Goal: Task Accomplishment & Management: Use online tool/utility

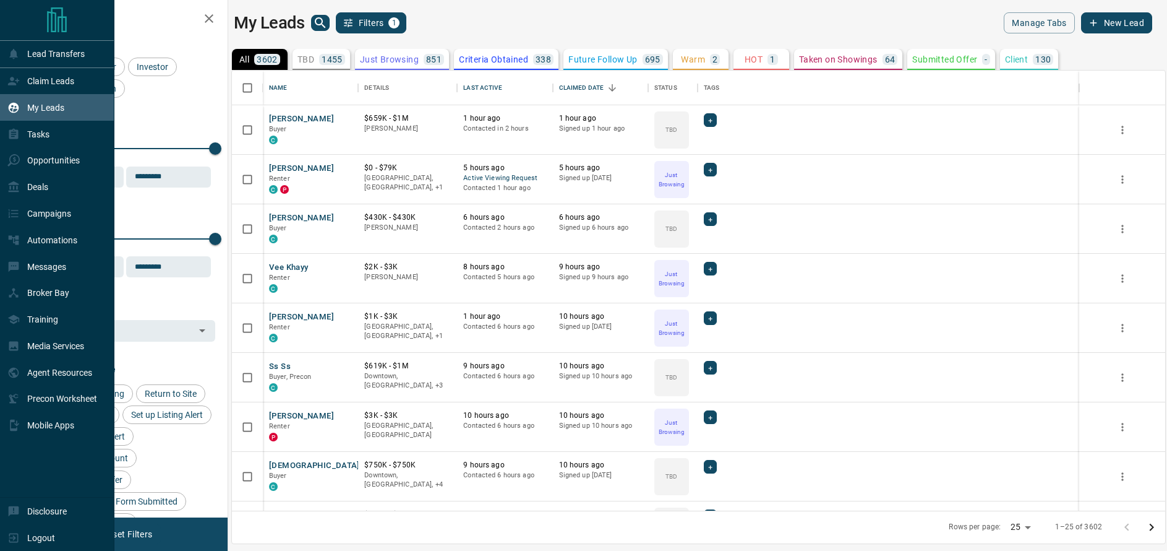
scroll to position [440, 933]
click at [35, 55] on p "Lead Transfers" at bounding box center [56, 54] width 58 height 10
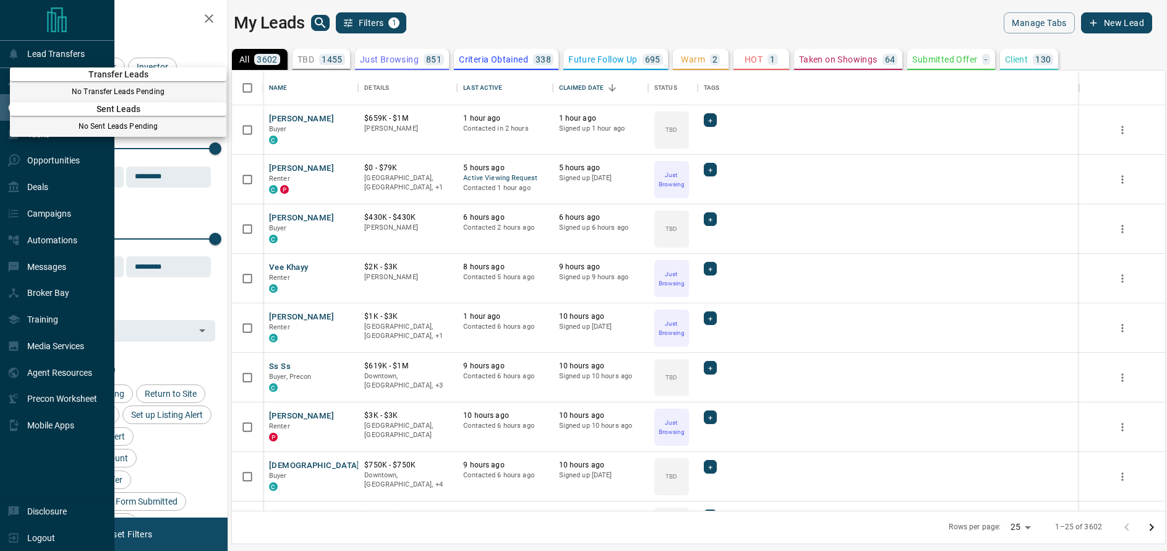
click at [24, 57] on div at bounding box center [583, 275] width 1167 height 551
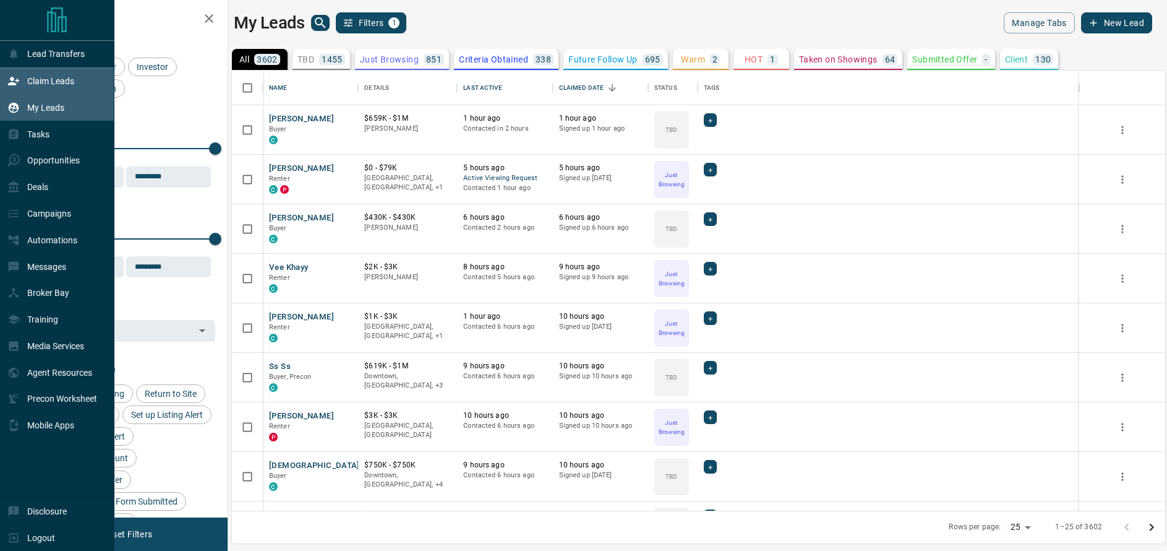
click at [43, 82] on p "Claim Leads" at bounding box center [50, 81] width 47 height 10
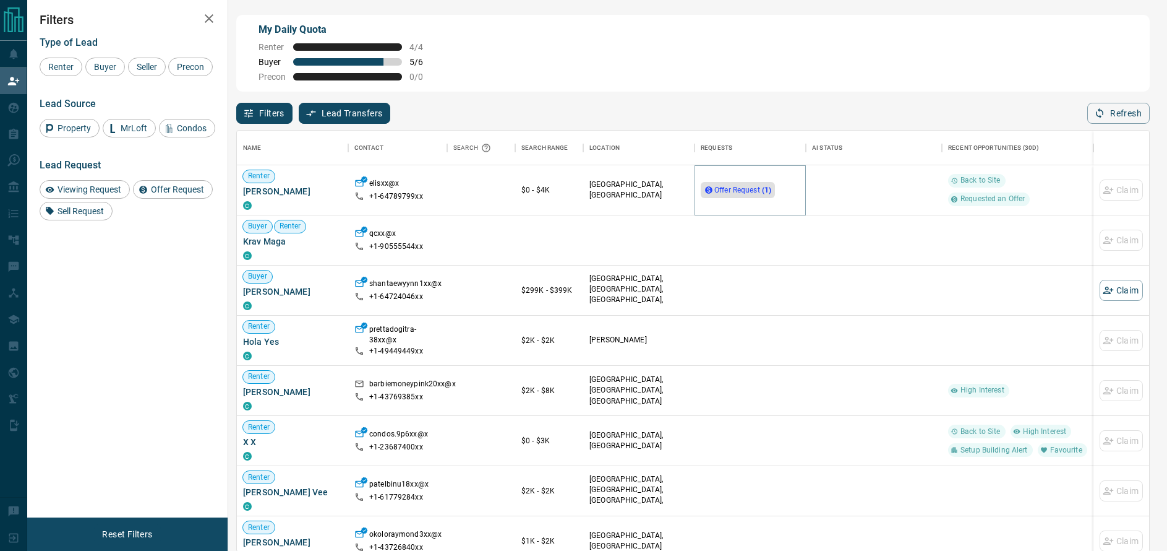
click at [768, 192] on strong "( 1 )" at bounding box center [766, 190] width 9 height 9
click at [287, 191] on span "[PERSON_NAME]" at bounding box center [292, 191] width 99 height 12
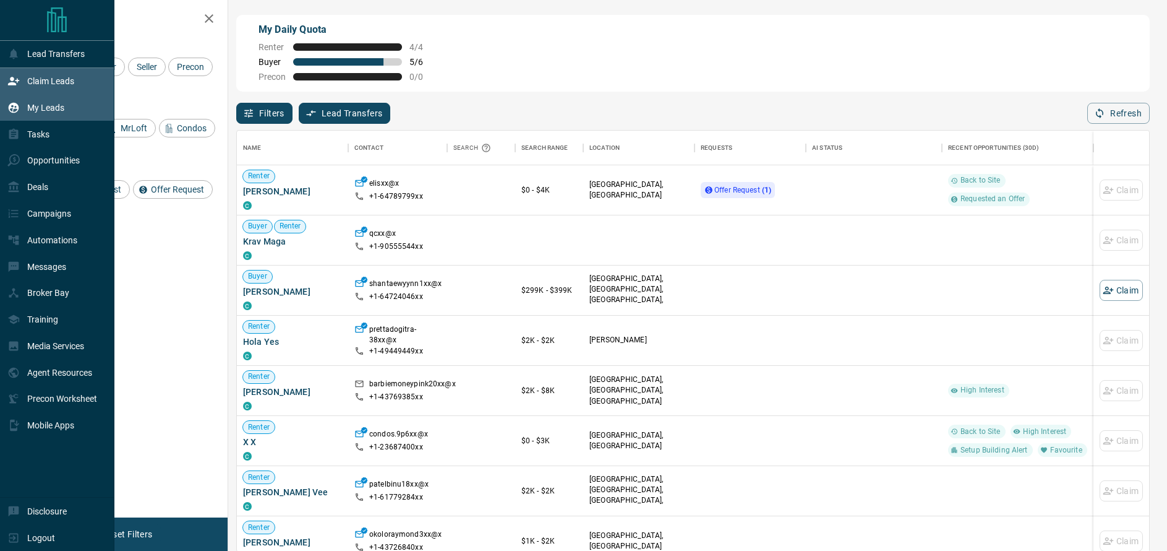
click at [25, 106] on div "My Leads" at bounding box center [35, 107] width 57 height 20
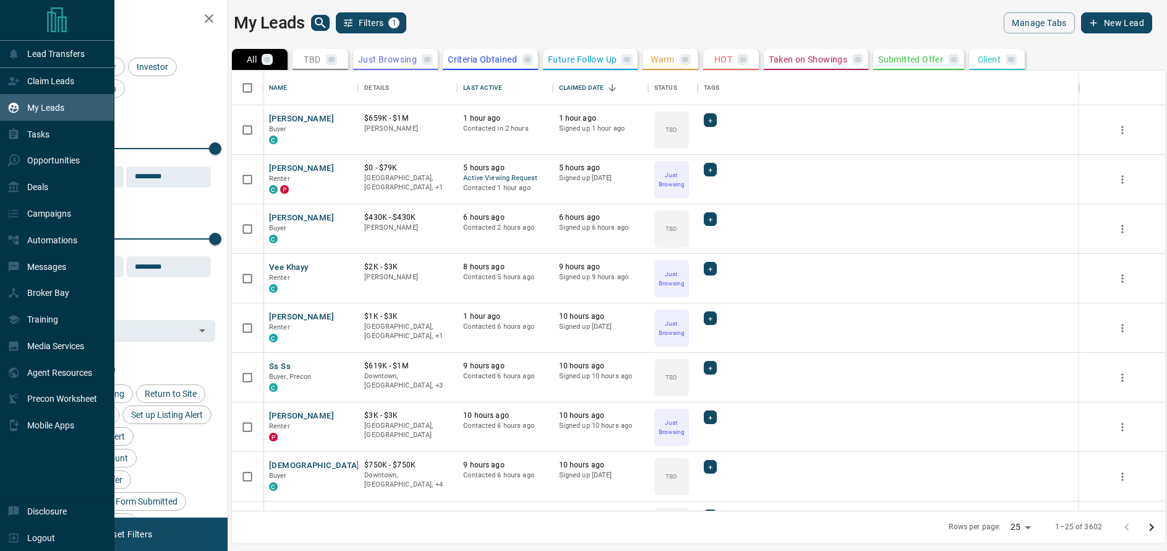
scroll to position [440, 933]
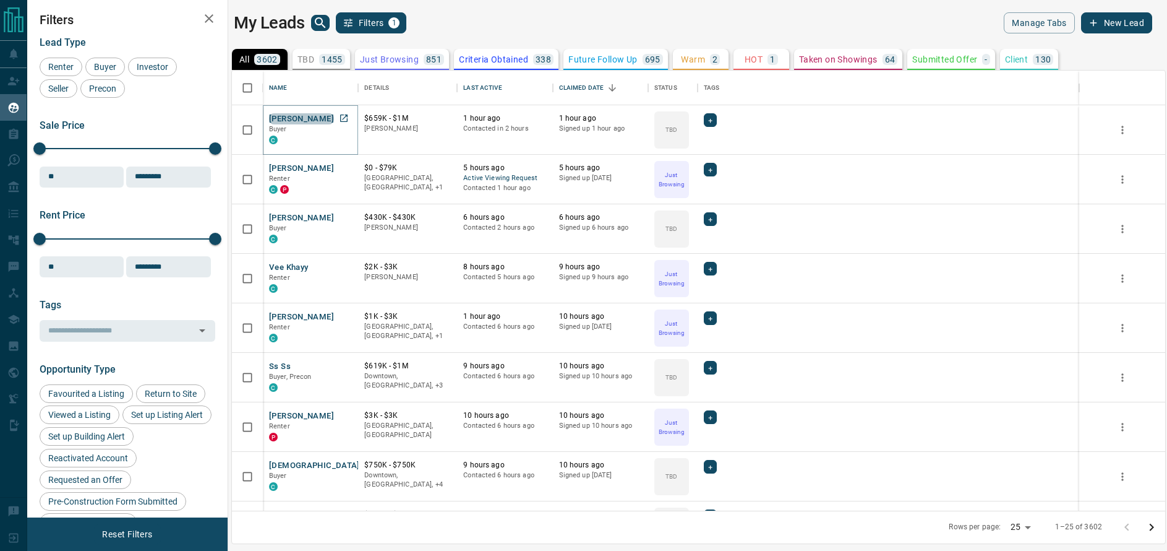
click at [323, 114] on button "[PERSON_NAME]" at bounding box center [301, 119] width 65 height 12
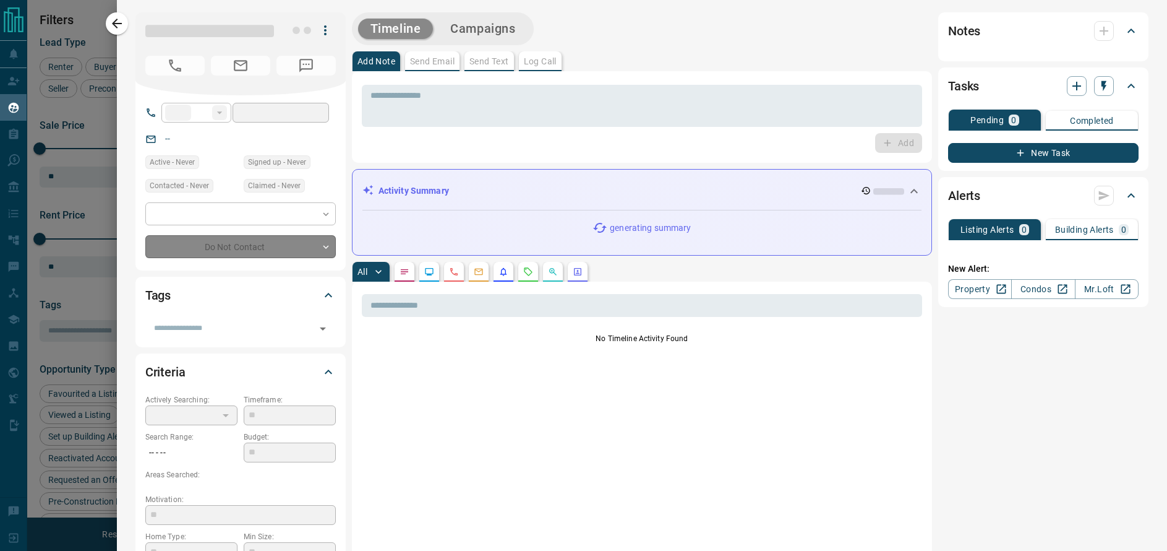
type input "**"
type input "**********"
type input "**"
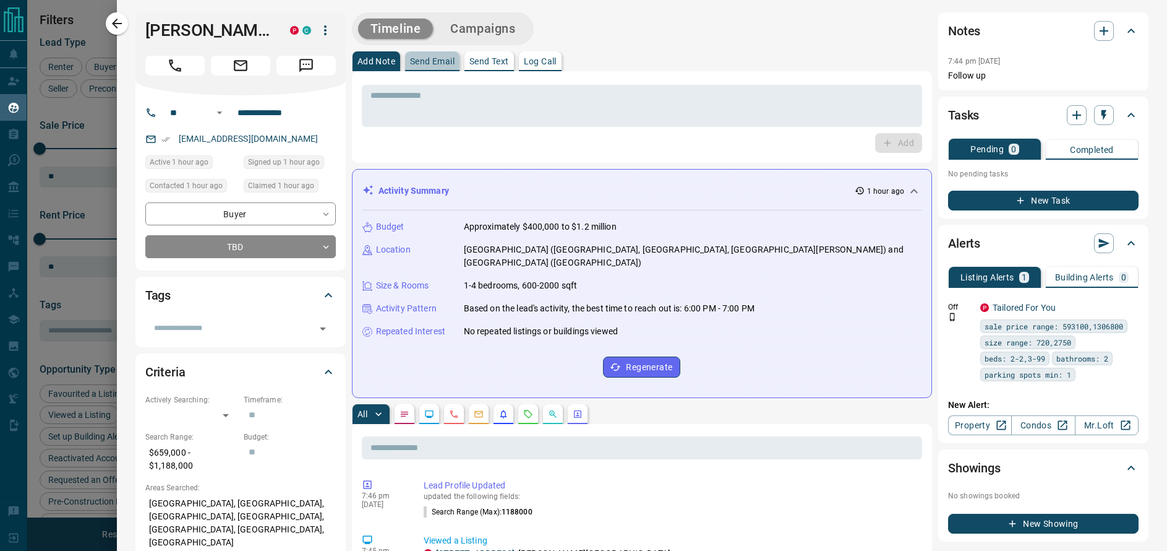
click at [432, 61] on p "Send Email" at bounding box center [432, 61] width 45 height 9
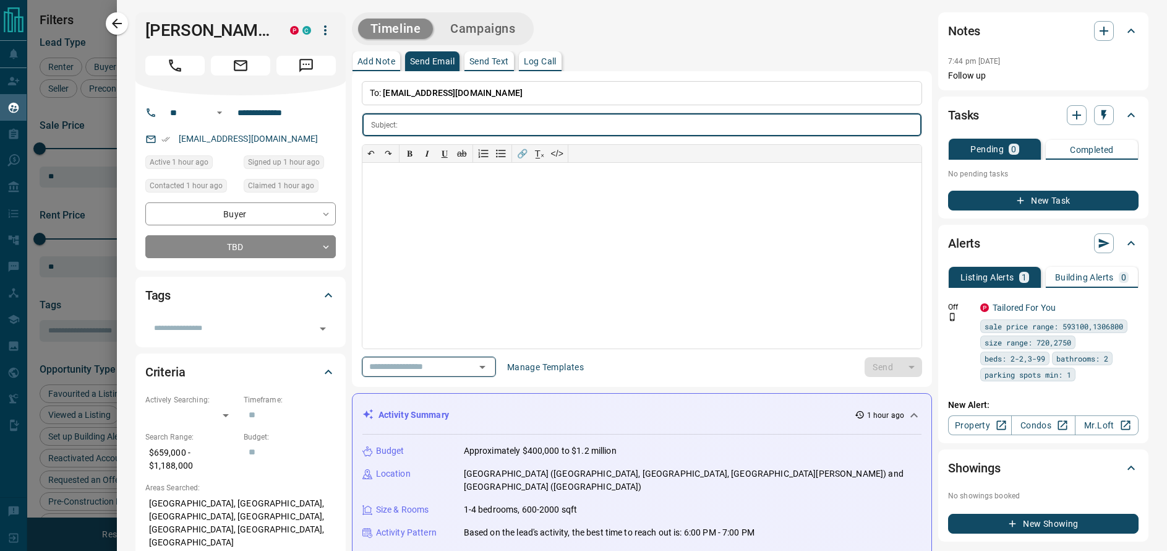
click at [496, 363] on div "​" at bounding box center [429, 366] width 134 height 20
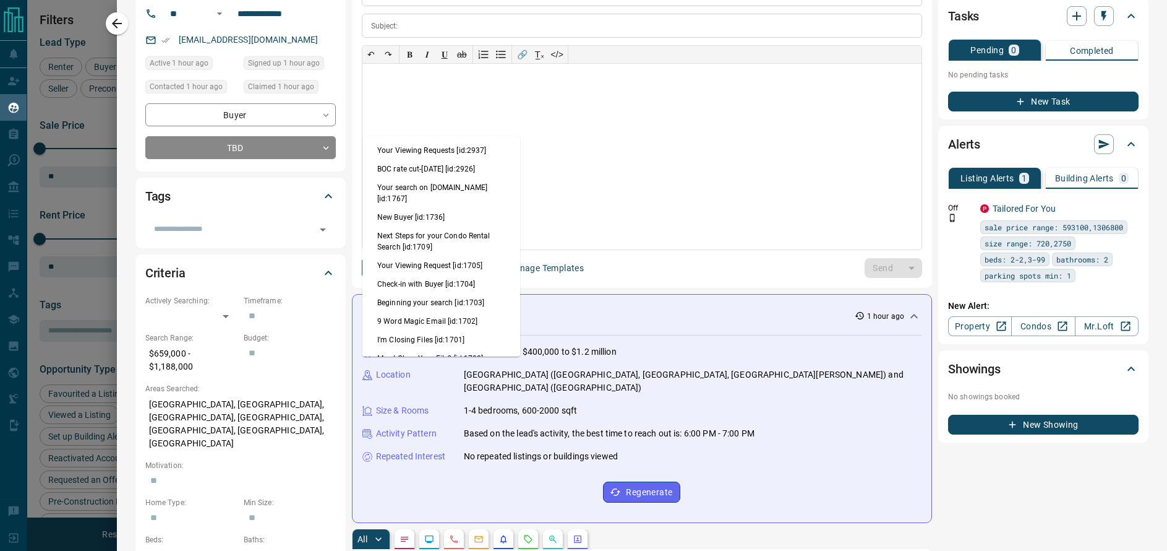
scroll to position [108, 0]
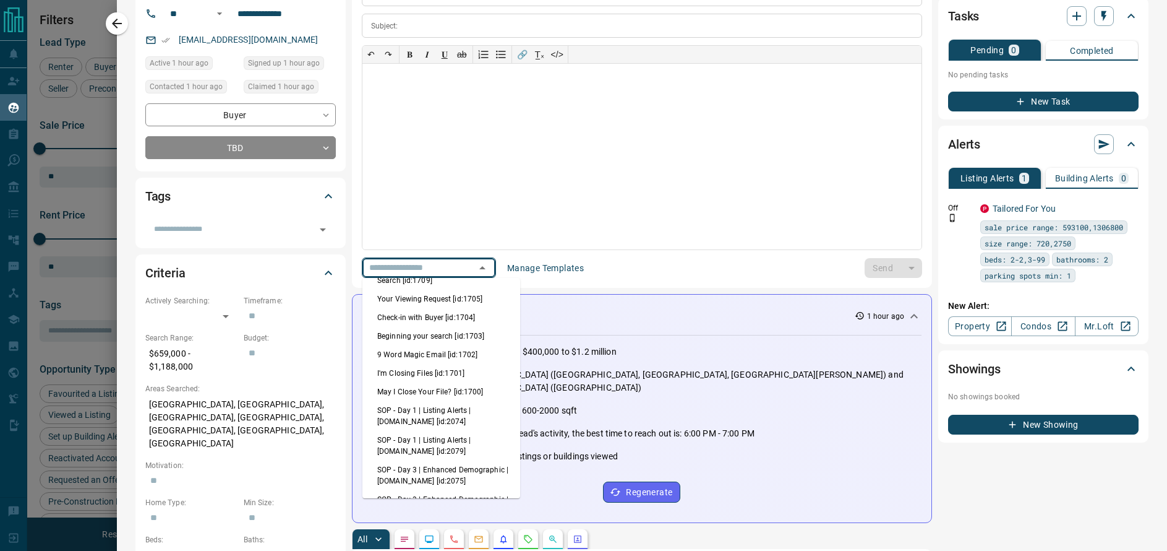
click at [454, 292] on li "Your Viewing Request [id:1705]" at bounding box center [441, 298] width 158 height 19
type input "**********"
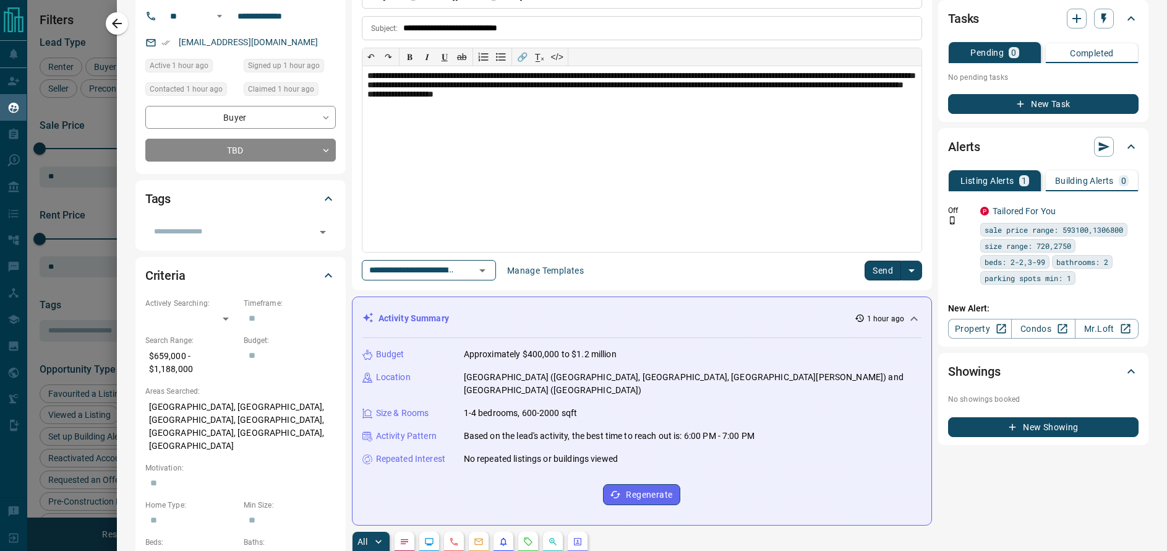
scroll to position [0, 0]
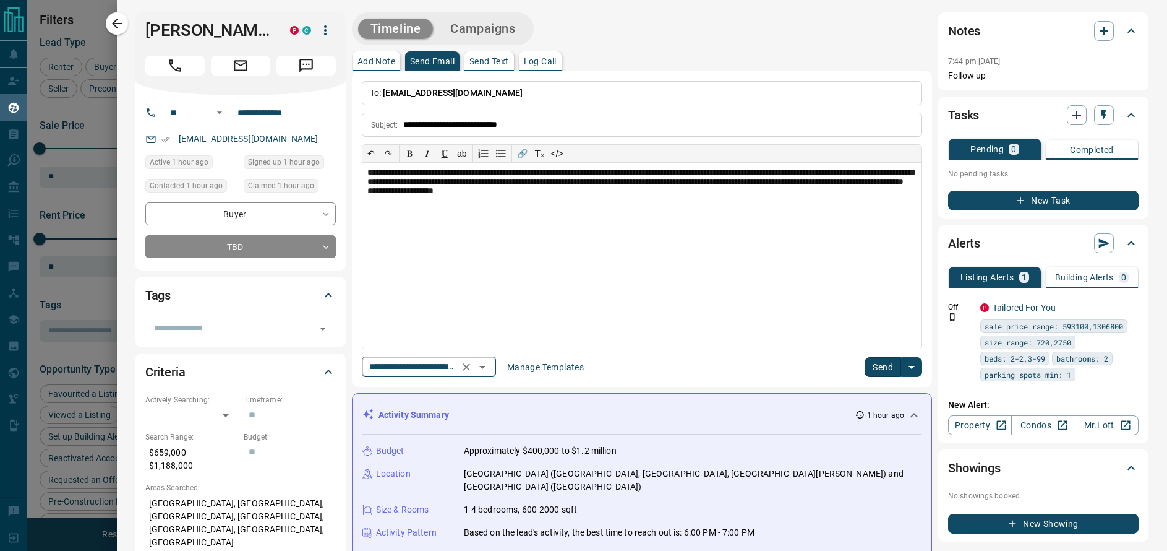
click at [490, 369] on icon "Open" at bounding box center [482, 366] width 15 height 15
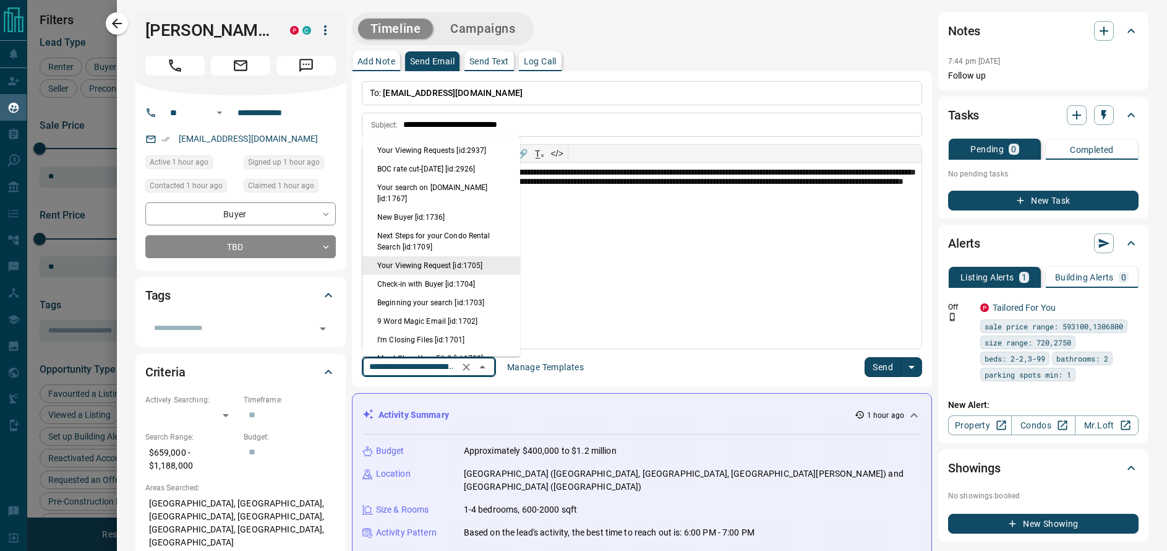
click at [470, 367] on icon "Clear" at bounding box center [466, 366] width 7 height 7
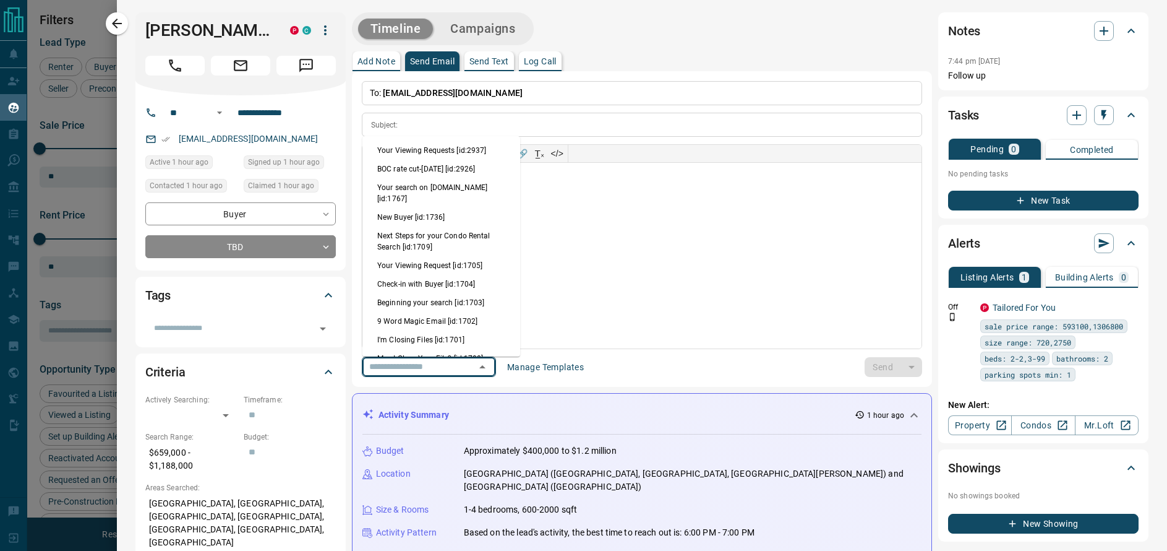
click at [492, 367] on div "​" at bounding box center [429, 366] width 134 height 20
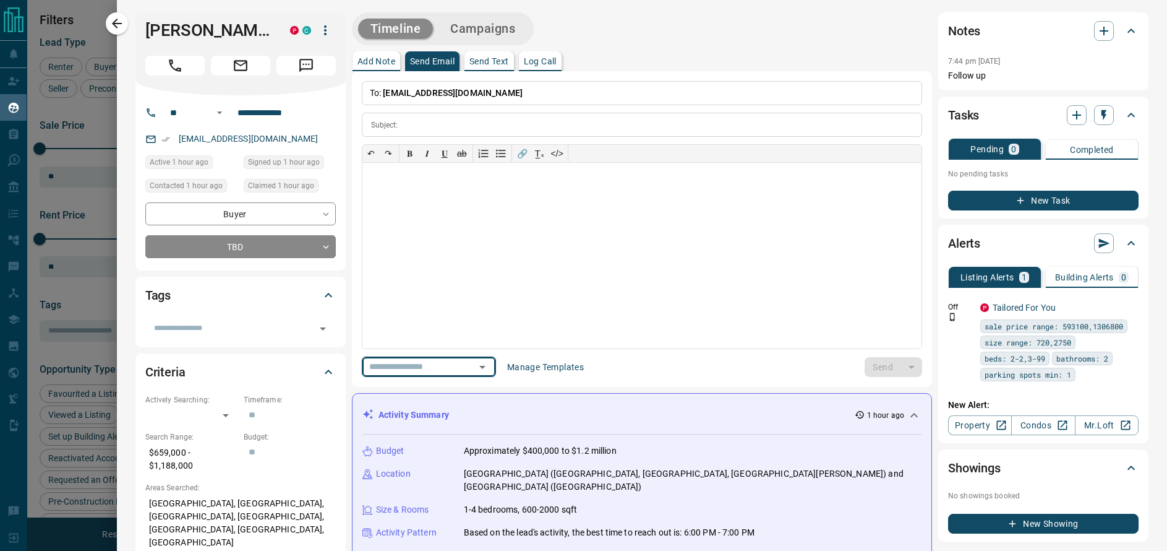
click at [496, 367] on div "​" at bounding box center [429, 366] width 134 height 20
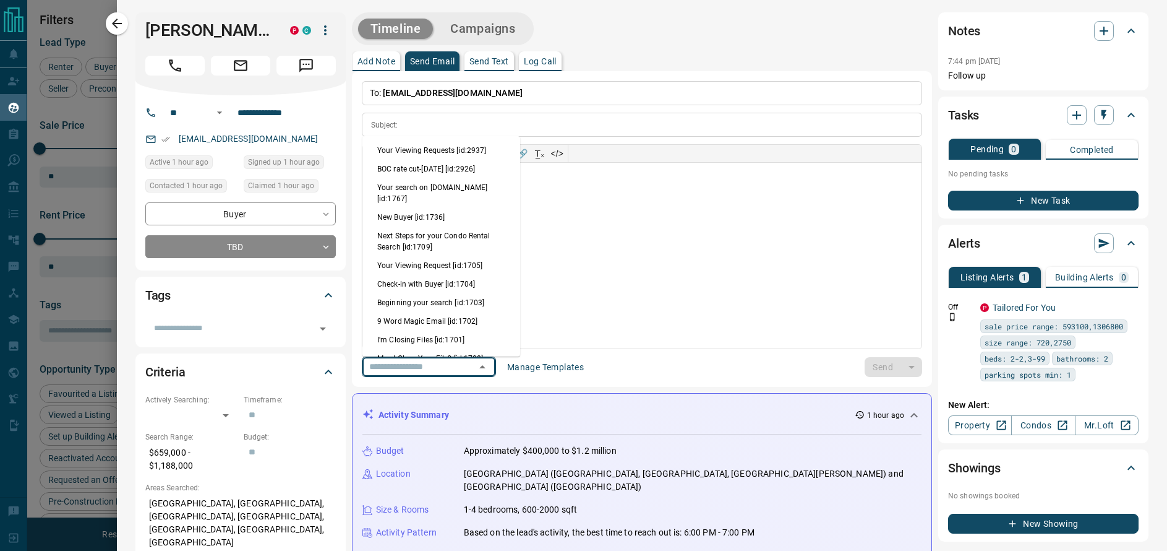
click at [450, 256] on li "Your Viewing Request [id:1705]" at bounding box center [441, 265] width 158 height 19
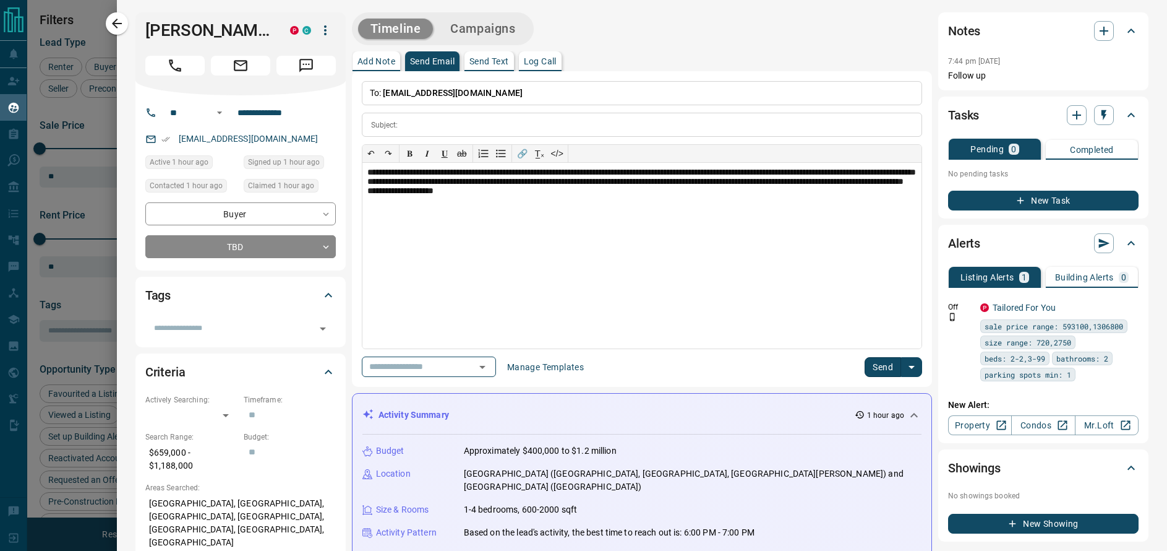
type input "**********"
click at [473, 368] on icon "Clear" at bounding box center [466, 367] width 12 height 12
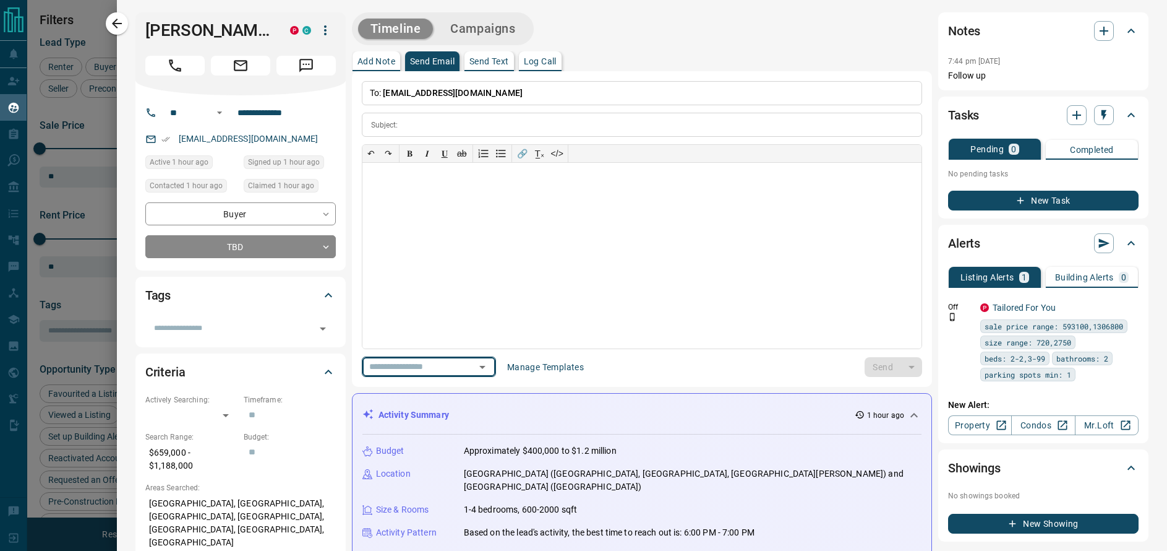
click at [458, 367] on input "text" at bounding box center [411, 366] width 94 height 15
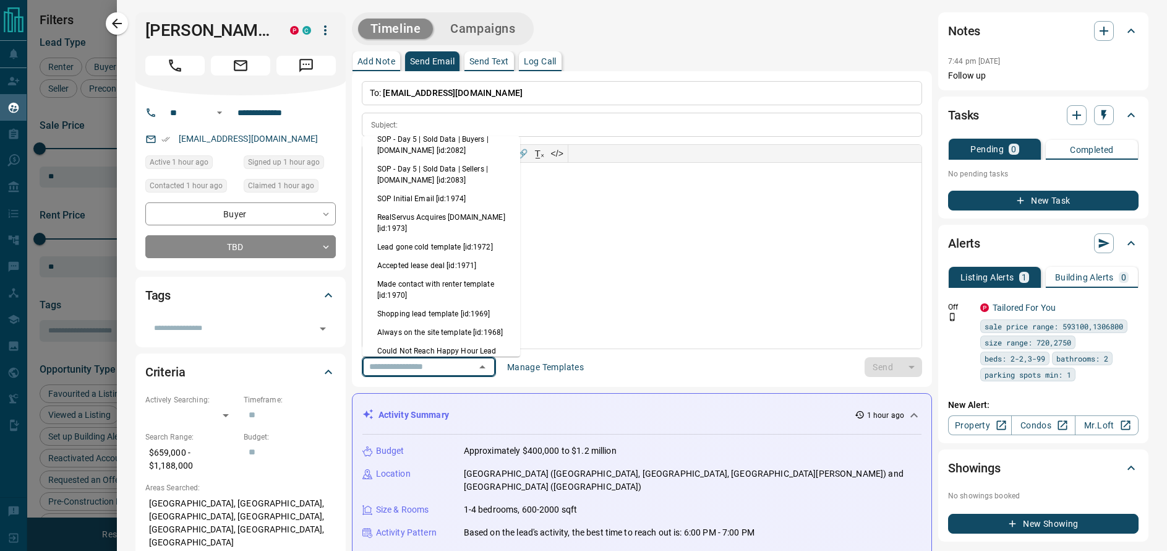
scroll to position [729, 0]
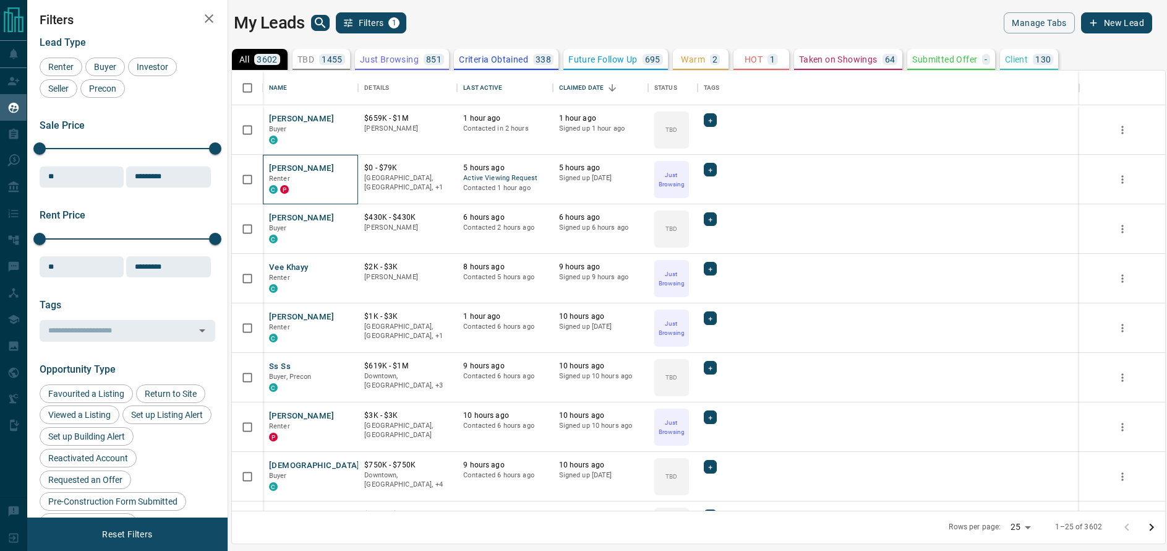
click at [355, 165] on div "[PERSON_NAME] Renter C P" at bounding box center [310, 179] width 95 height 49
click at [348, 168] on icon "Open in New Tab" at bounding box center [343, 167] width 7 height 7
